Goal: Information Seeking & Learning: Learn about a topic

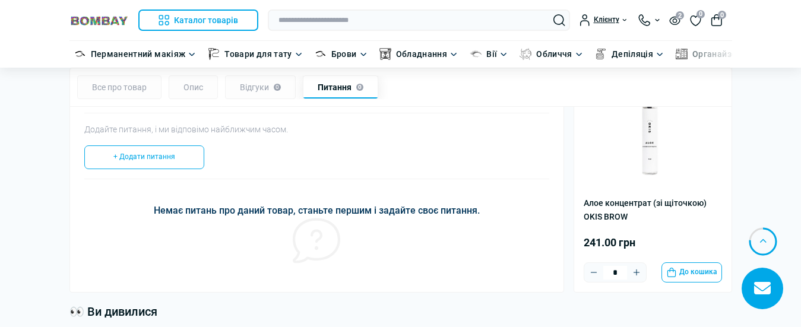
scroll to position [1431, 0]
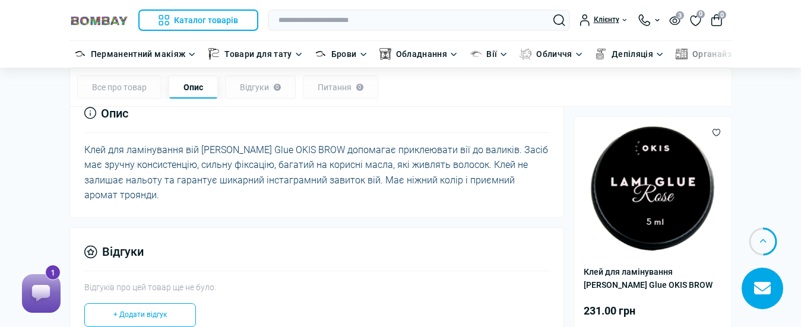
scroll to position [891, 0]
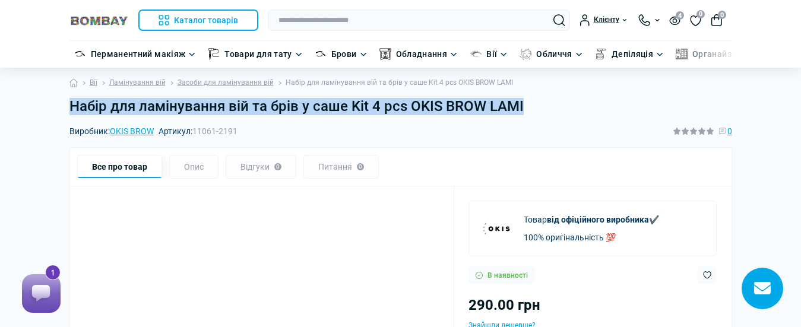
click at [547, 105] on h1 "Набір для ламінування вій та брів у саше Kit 4 pcs OKIS BROW LAMI" at bounding box center [400, 106] width 663 height 17
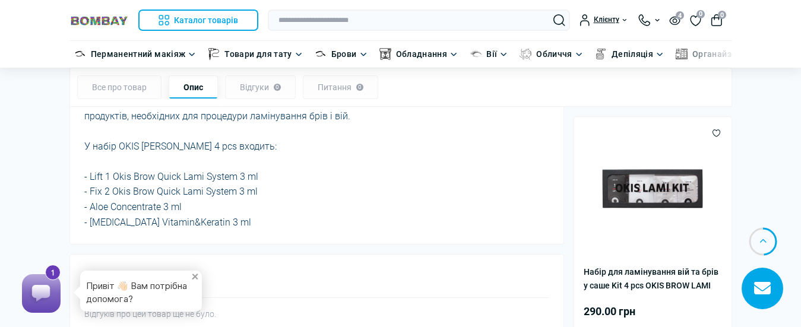
scroll to position [891, 0]
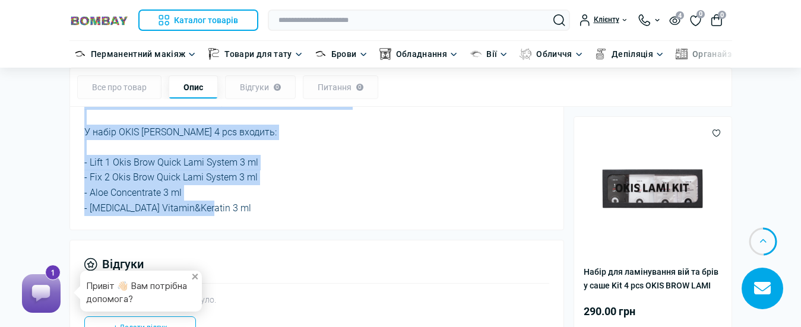
scroll to position [950, 0]
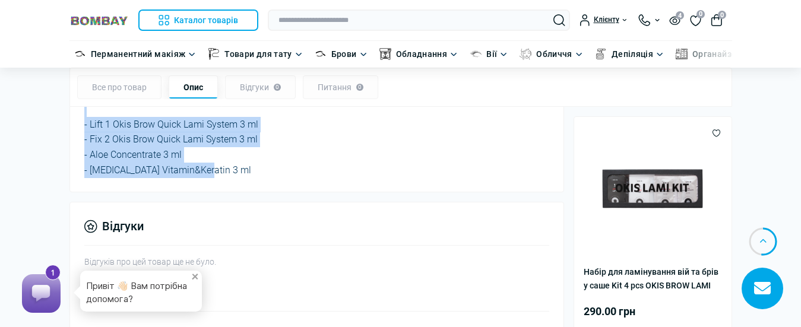
drag, startPoint x: 82, startPoint y: 147, endPoint x: 248, endPoint y: 181, distance: 169.1
click at [248, 181] on div "Опис Найнеобхідніші засоби для ламінування від професійного бренду OKIS BROW. В…" at bounding box center [316, 82] width 495 height 220
copy div "Найнеобхідніші засоби для ламінування від професійного бренду OKIS BROW. Відмін…"
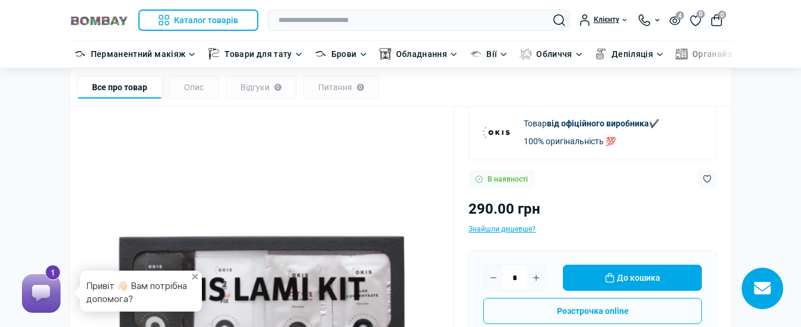
scroll to position [59, 0]
